Goal: Task Accomplishment & Management: Use online tool/utility

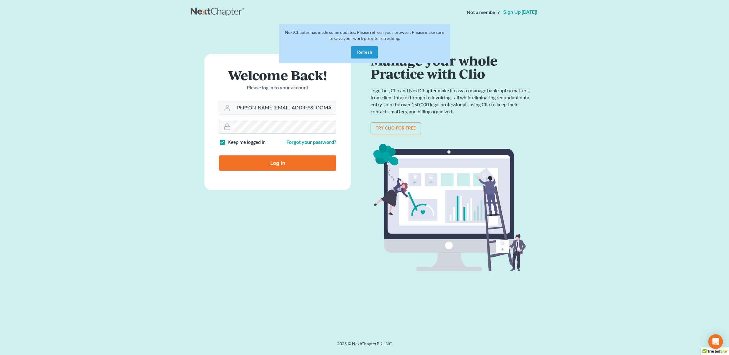
click at [264, 162] on input "Log In" at bounding box center [277, 162] width 117 height 15
type input "Thinking..."
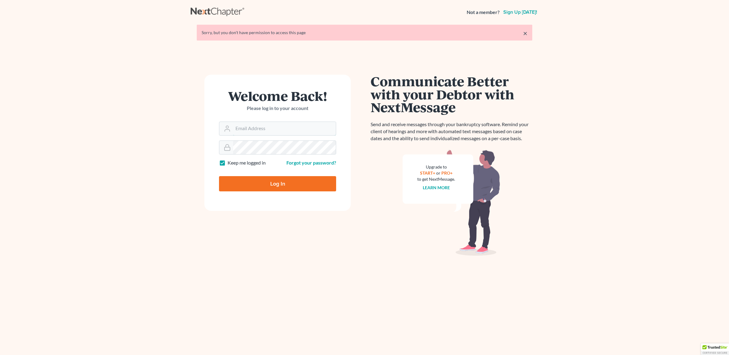
type input "[PERSON_NAME][EMAIL_ADDRESS][DOMAIN_NAME]"
click at [282, 180] on input "Log In" at bounding box center [277, 183] width 117 height 15
type input "Thinking..."
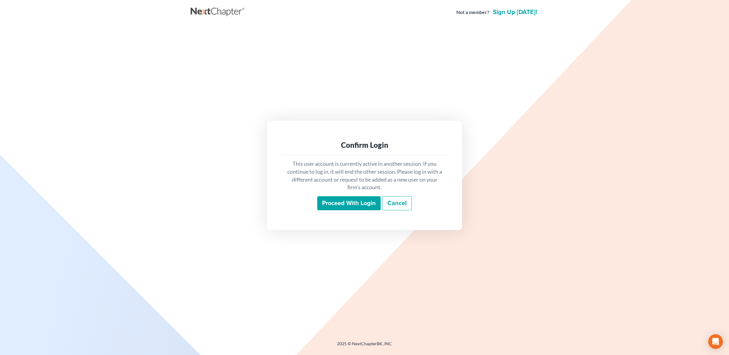
click at [336, 205] on input "Proceed with login" at bounding box center [348, 203] width 63 height 14
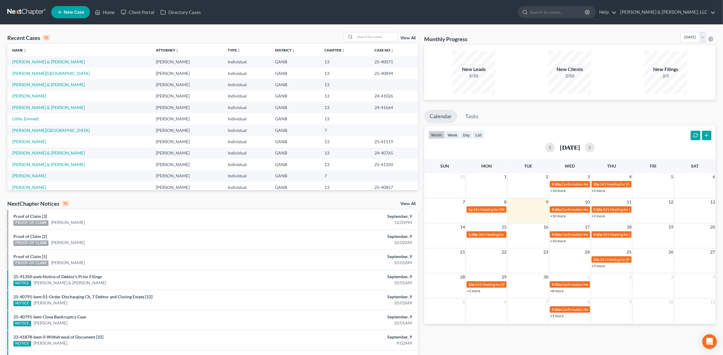
click at [401, 203] on link "View All" at bounding box center [407, 204] width 15 height 4
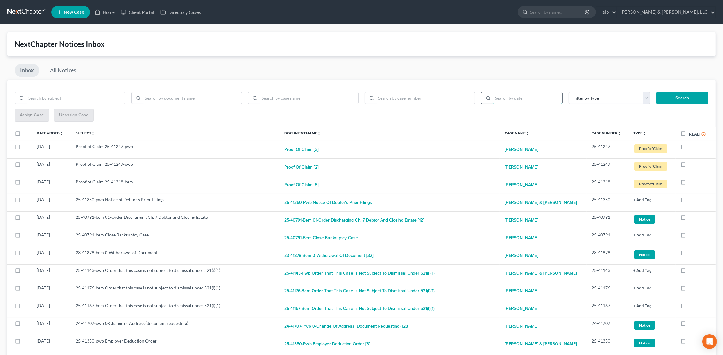
click at [501, 95] on input "search" at bounding box center [528, 98] width 70 height 12
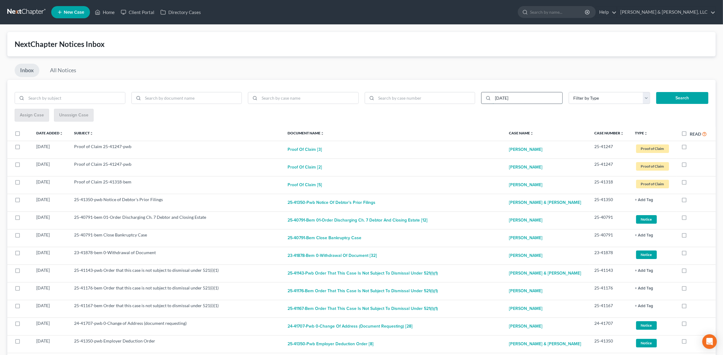
type input "[DATE]"
click at [656, 92] on button "Search" at bounding box center [682, 98] width 52 height 12
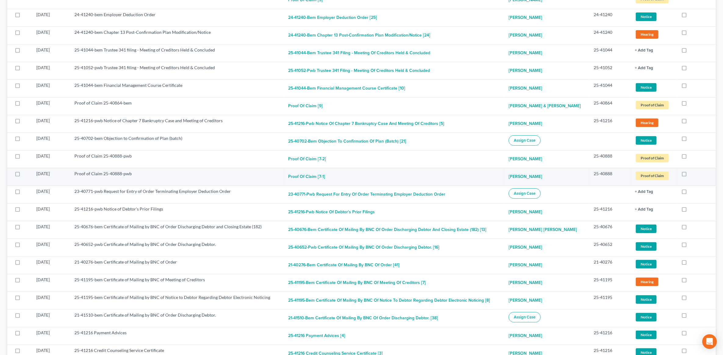
scroll to position [367, 0]
